Goal: Task Accomplishment & Management: Use online tool/utility

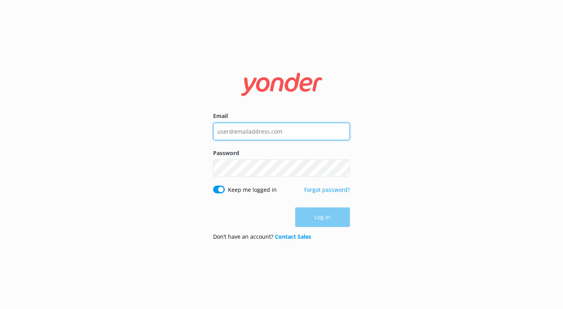
type input "[EMAIL_ADDRESS][DOMAIN_NAME]"
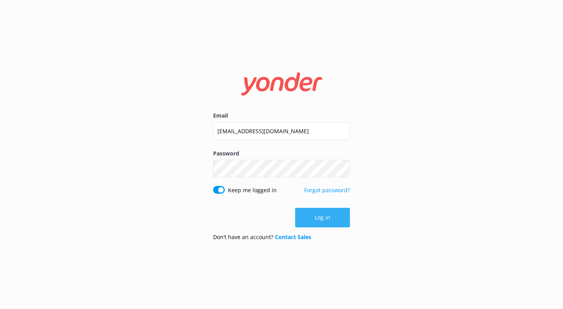
click at [315, 220] on div "Log in" at bounding box center [281, 218] width 137 height 20
click at [315, 220] on button "Log in" at bounding box center [322, 218] width 55 height 20
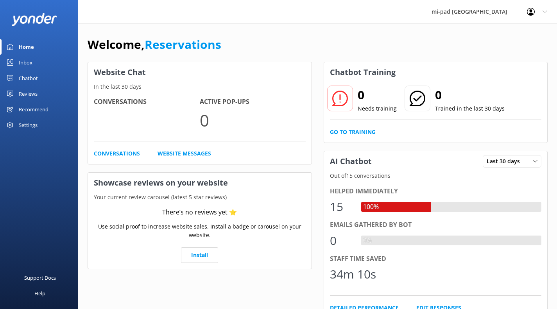
click at [27, 79] on div "Chatbot" at bounding box center [28, 78] width 19 height 16
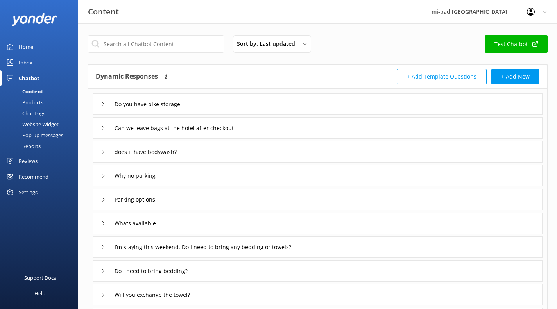
click at [34, 121] on div "Website Widget" at bounding box center [32, 124] width 54 height 11
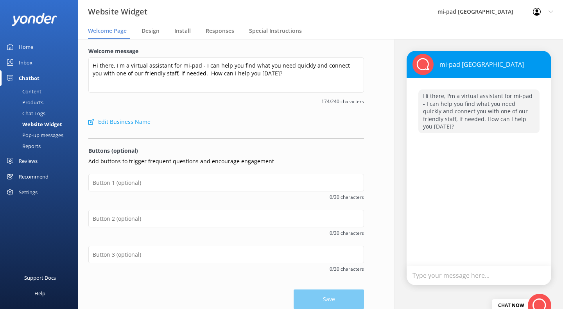
click at [34, 114] on div "Chat Logs" at bounding box center [25, 113] width 41 height 11
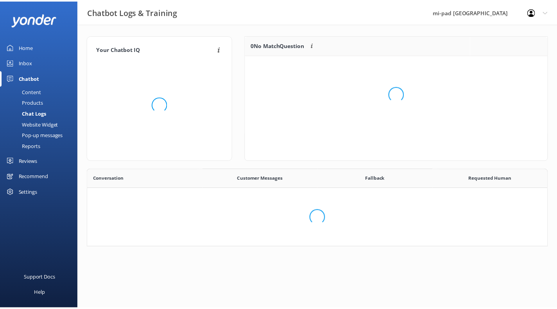
scroll to position [268, 454]
